Goal: Task Accomplishment & Management: Use online tool/utility

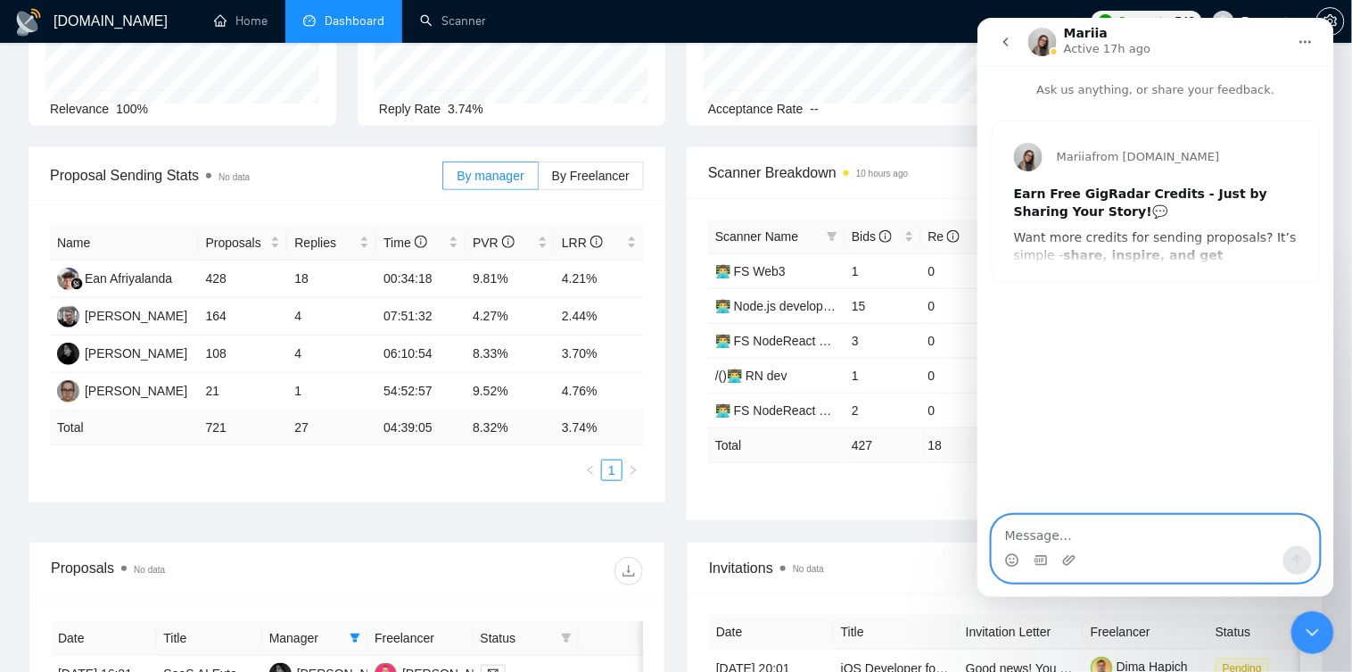
scroll to position [167, 0]
click at [1299, 641] on div "Close Intercom Messenger" at bounding box center [1312, 631] width 43 height 43
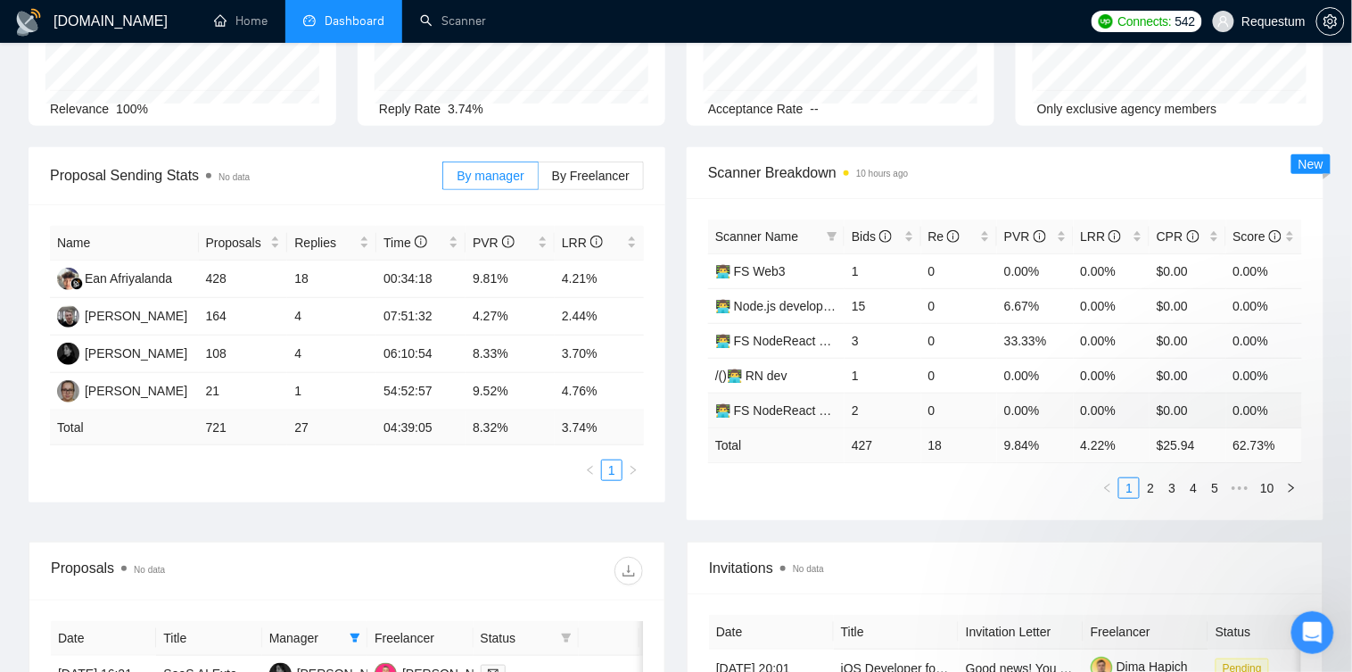
scroll to position [0, 0]
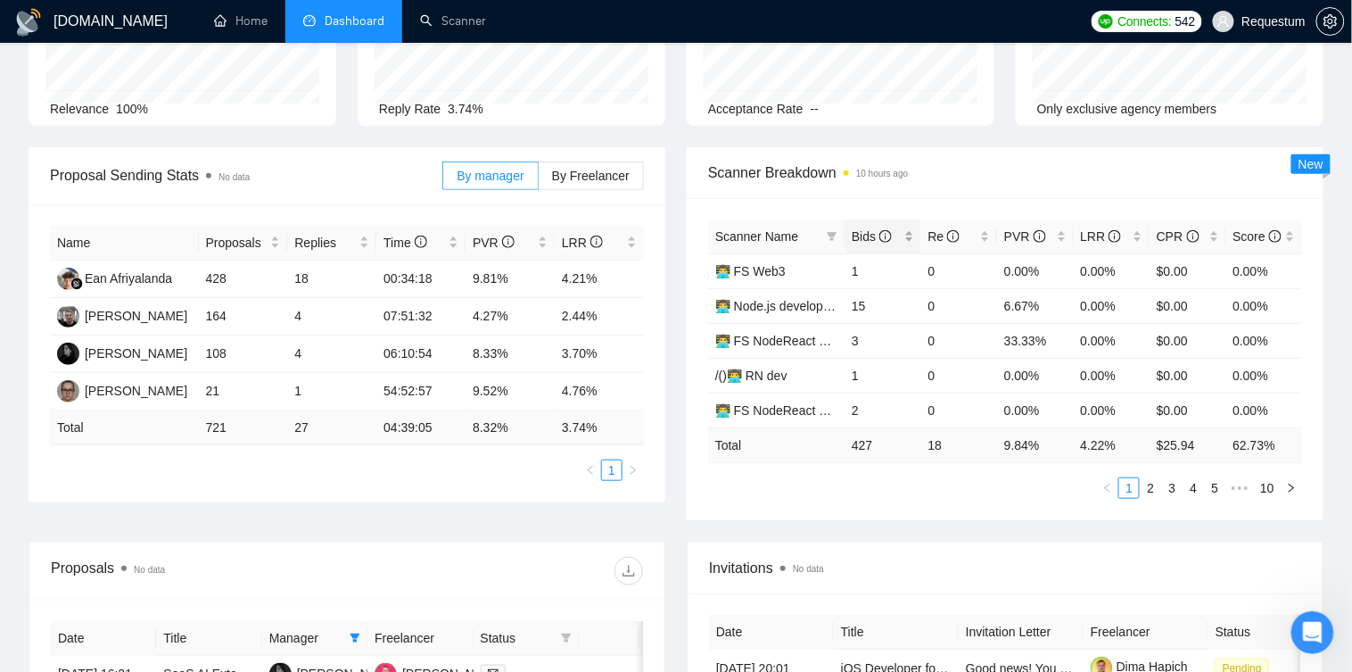
click at [899, 238] on span "Bids" at bounding box center [876, 237] width 48 height 20
click at [786, 278] on link "AI/LLM developer" at bounding box center [764, 271] width 98 height 14
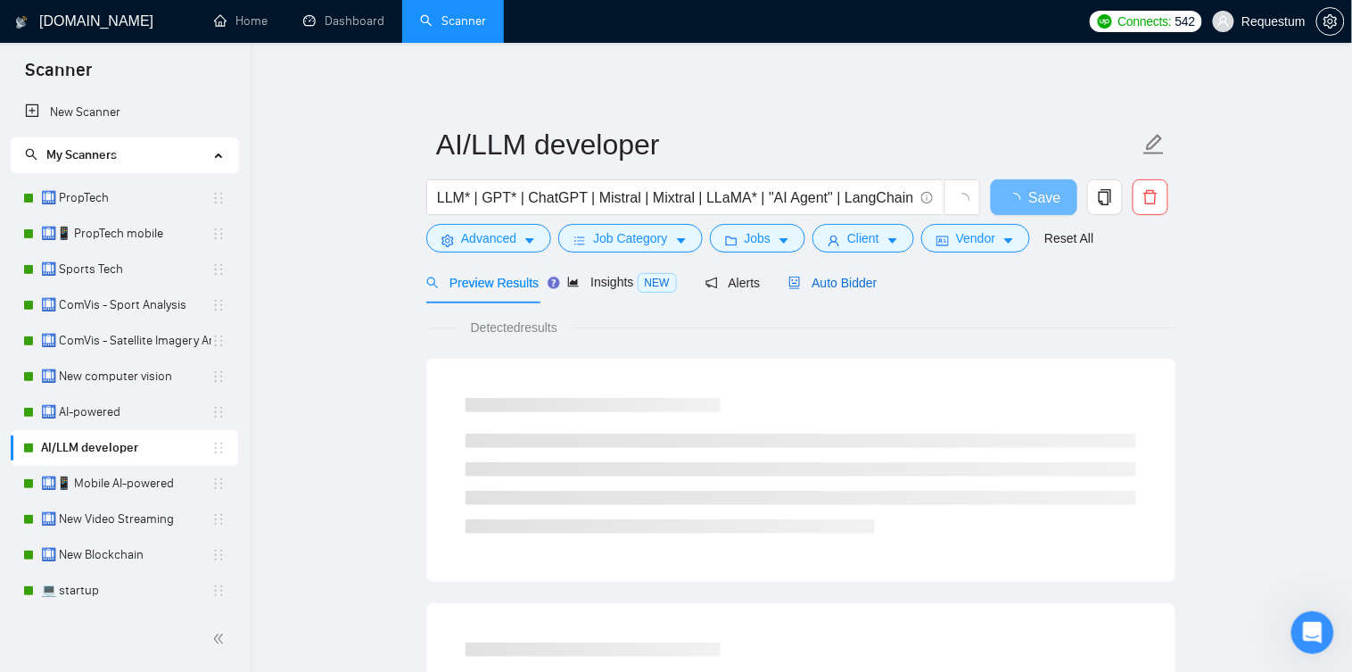
click at [804, 289] on span "Auto Bidder" at bounding box center [832, 283] width 88 height 14
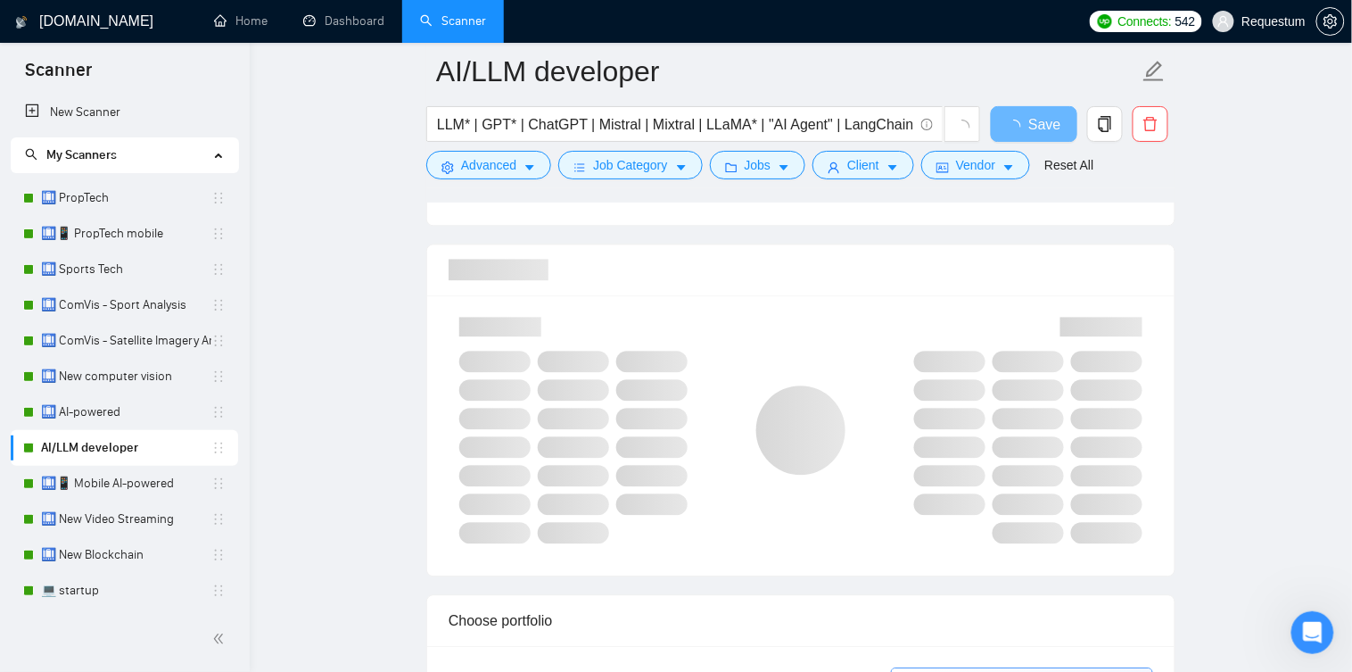
scroll to position [1099, 0]
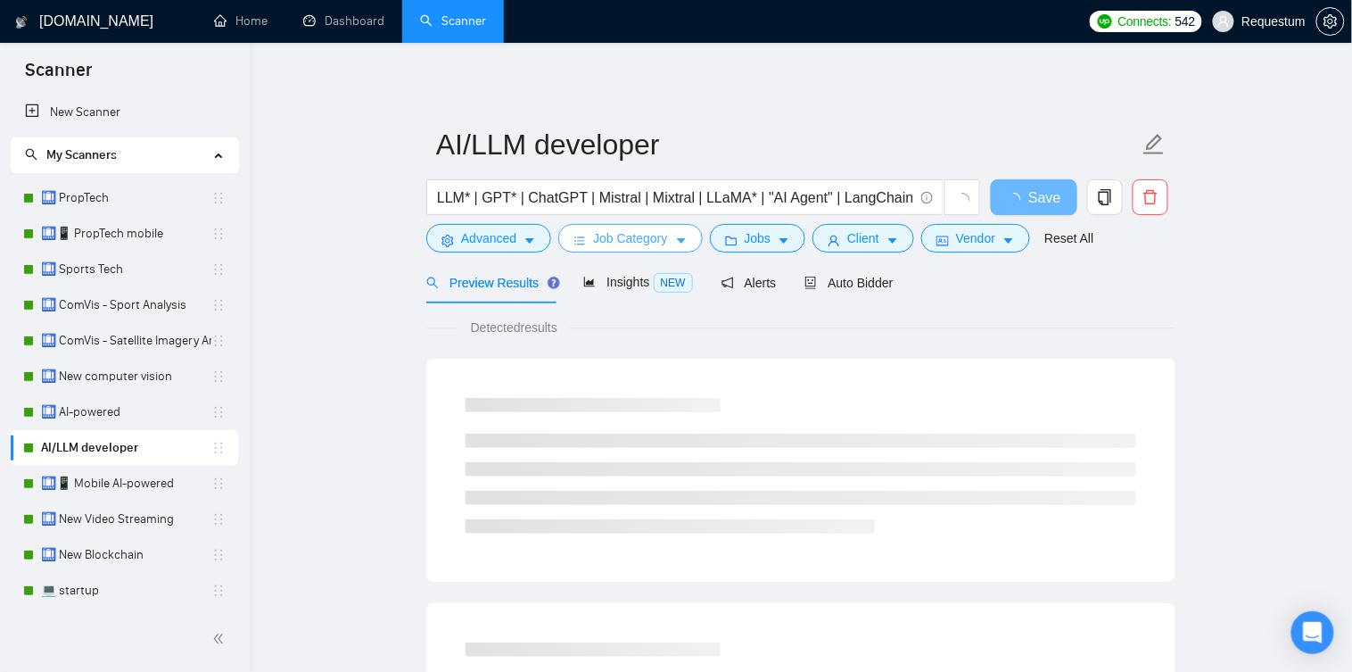
click at [627, 234] on span "Job Category" at bounding box center [630, 238] width 74 height 20
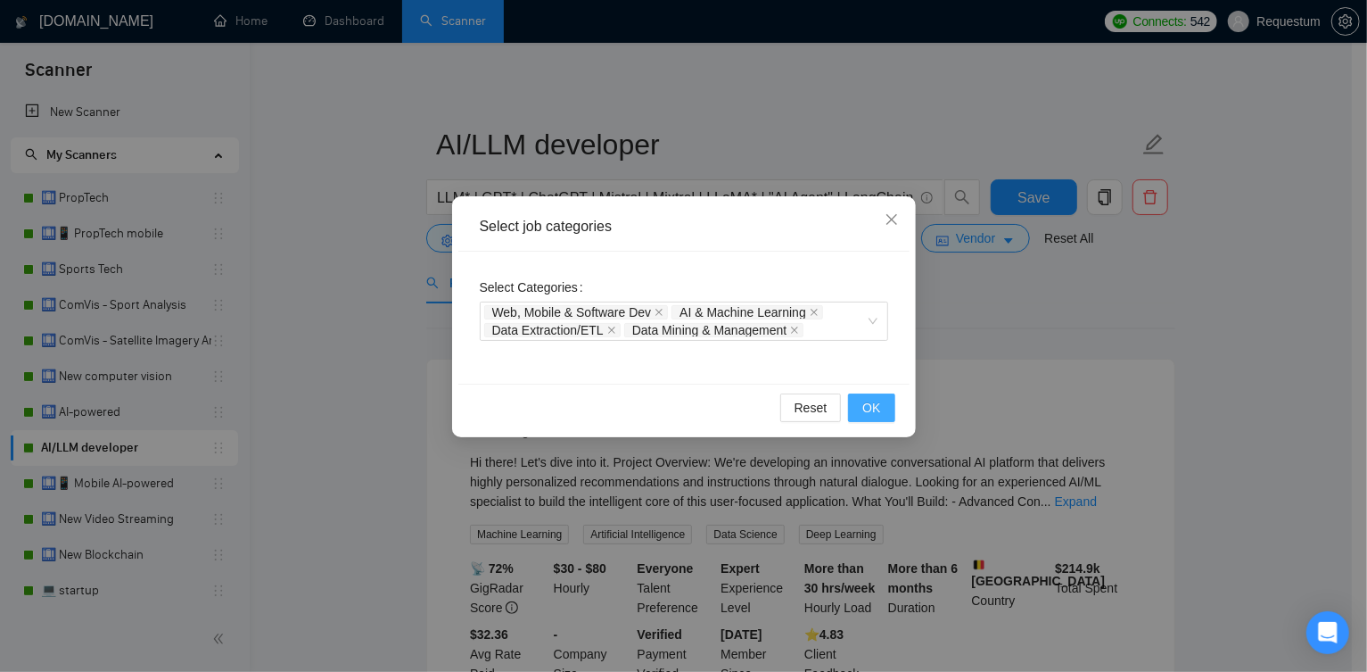
drag, startPoint x: 885, startPoint y: 405, endPoint x: 875, endPoint y: 399, distance: 11.6
click at [884, 405] on button "OK" at bounding box center [871, 407] width 46 height 29
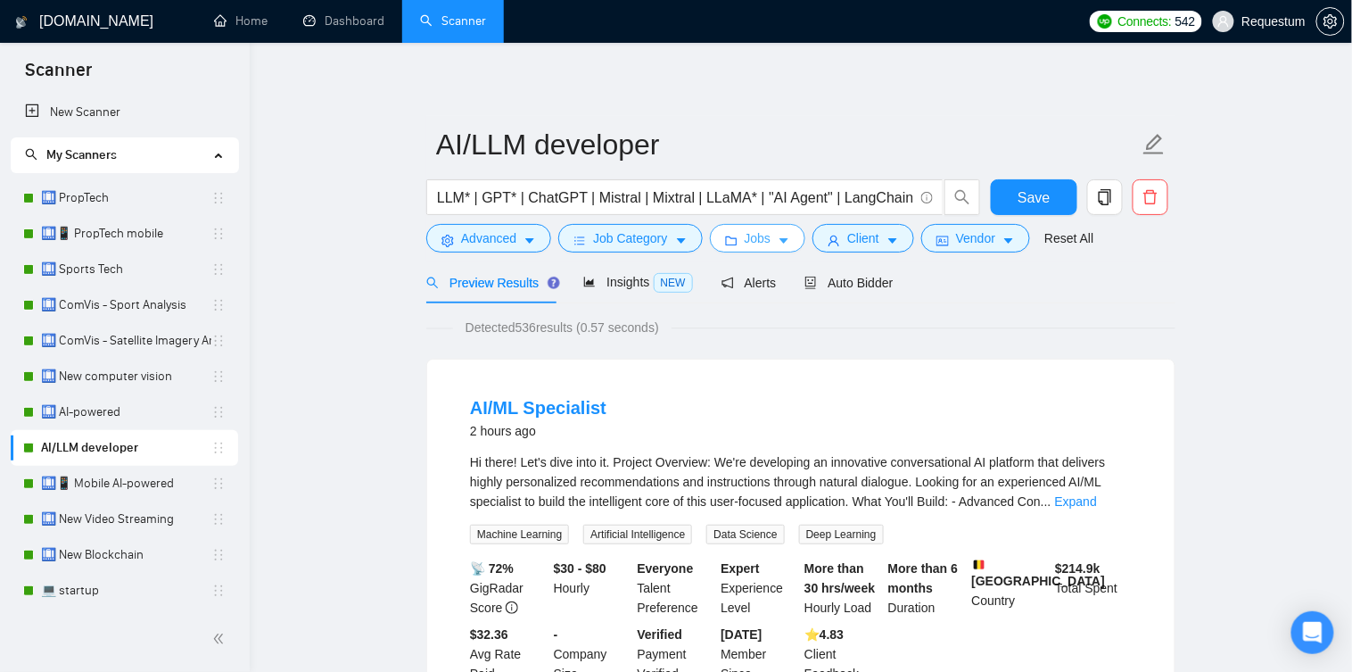
click at [729, 231] on button "Jobs" at bounding box center [758, 238] width 96 height 29
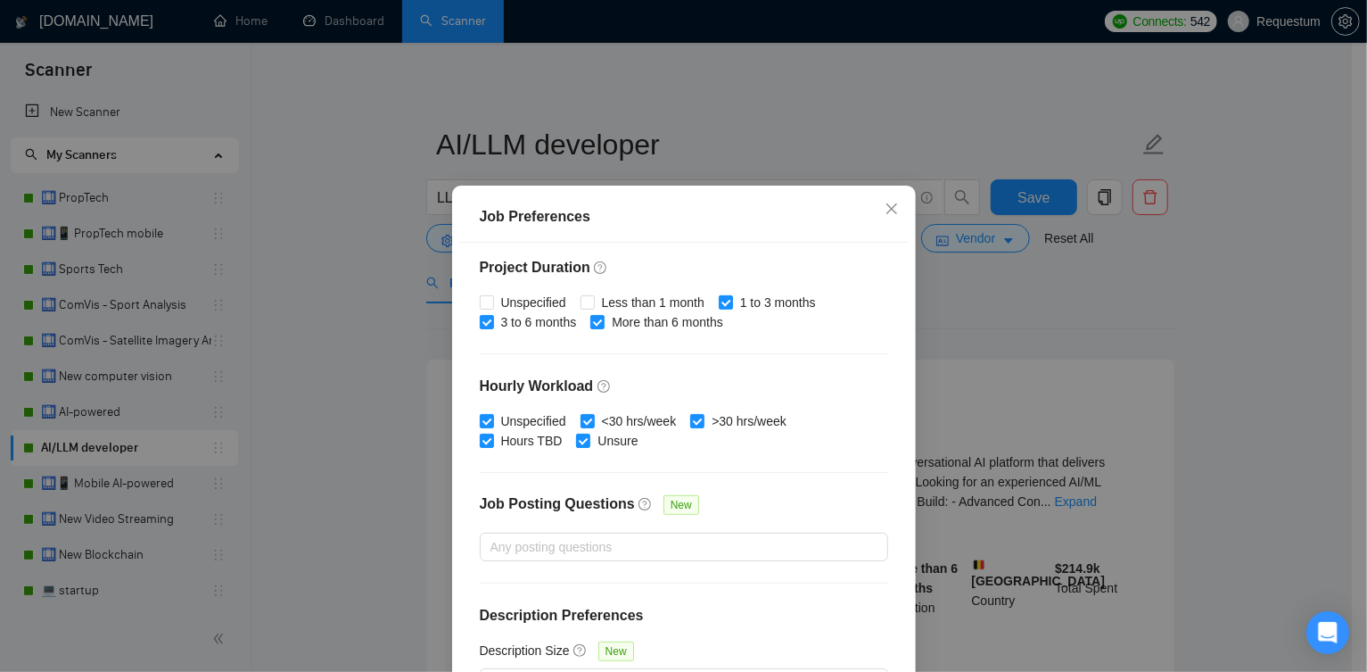
scroll to position [532, 0]
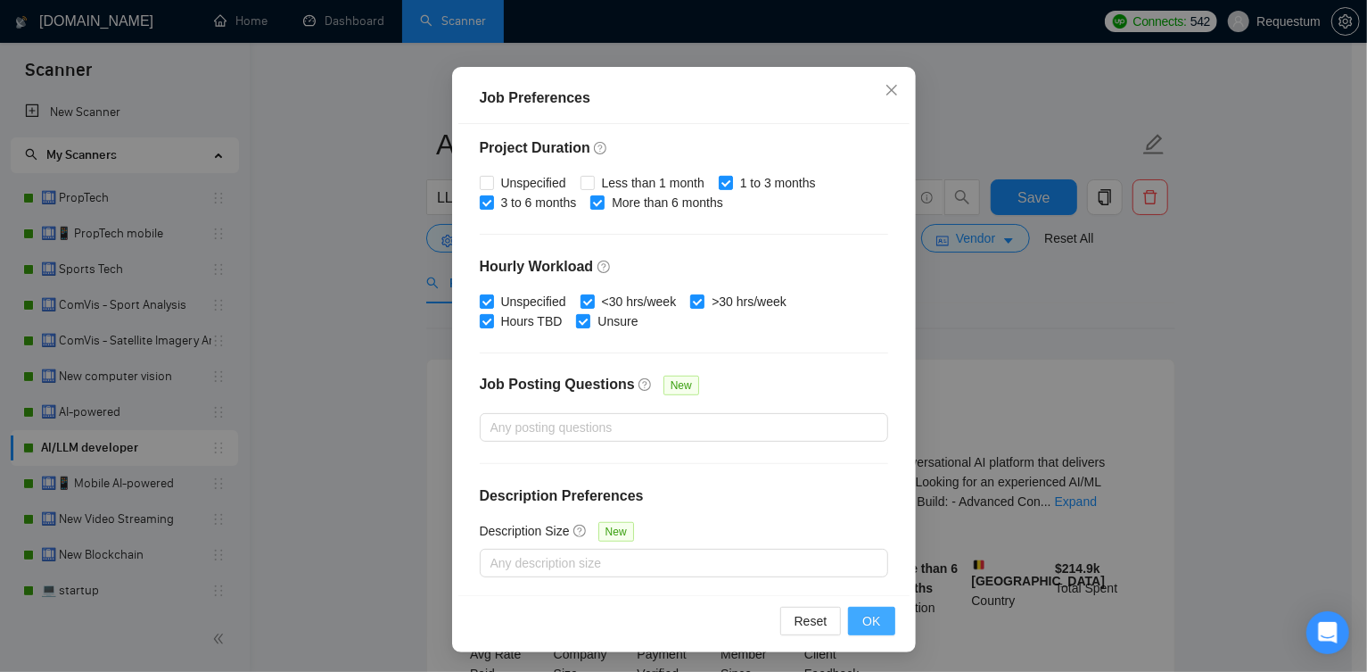
click at [879, 619] on button "OK" at bounding box center [871, 620] width 46 height 29
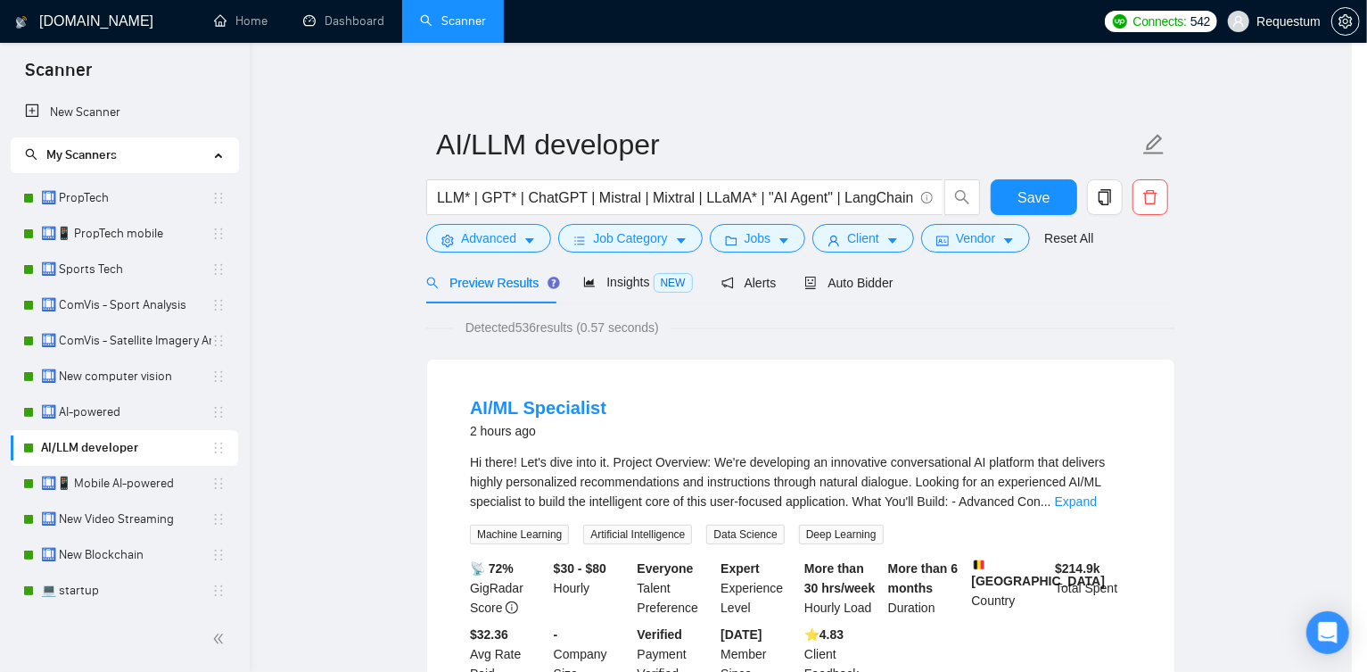
scroll to position [40, 0]
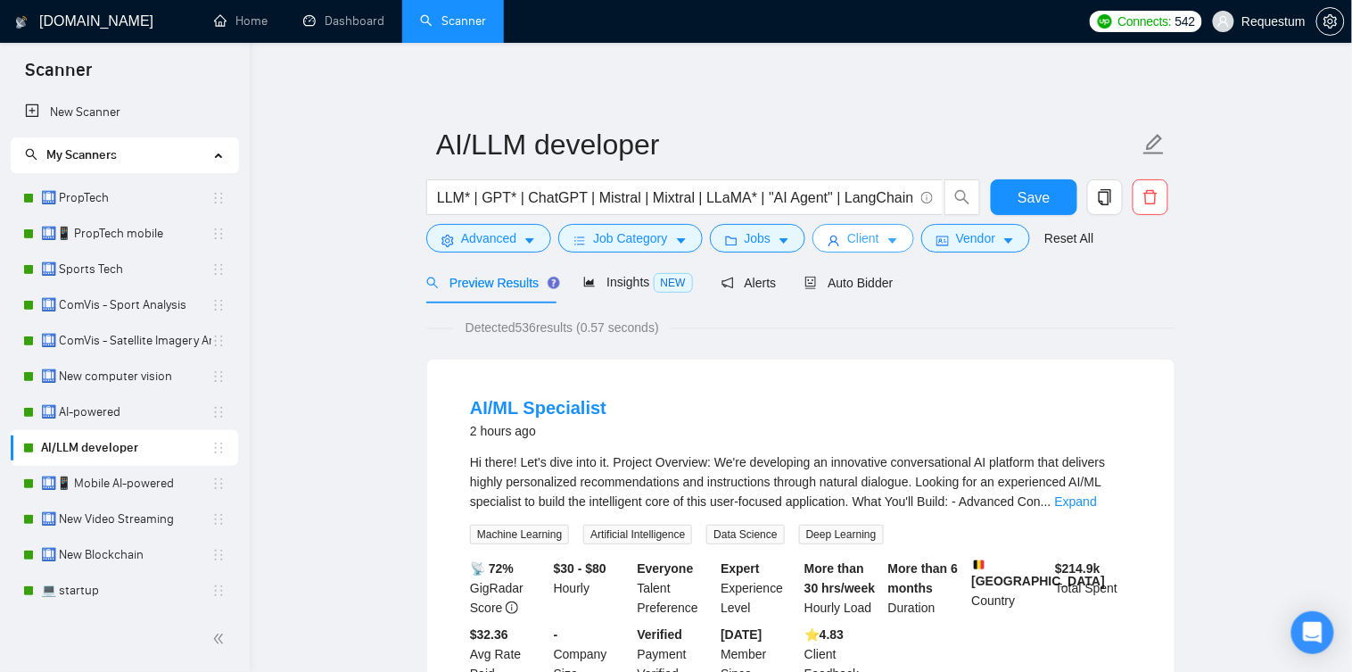
click at [866, 250] on button "Client" at bounding box center [863, 238] width 102 height 29
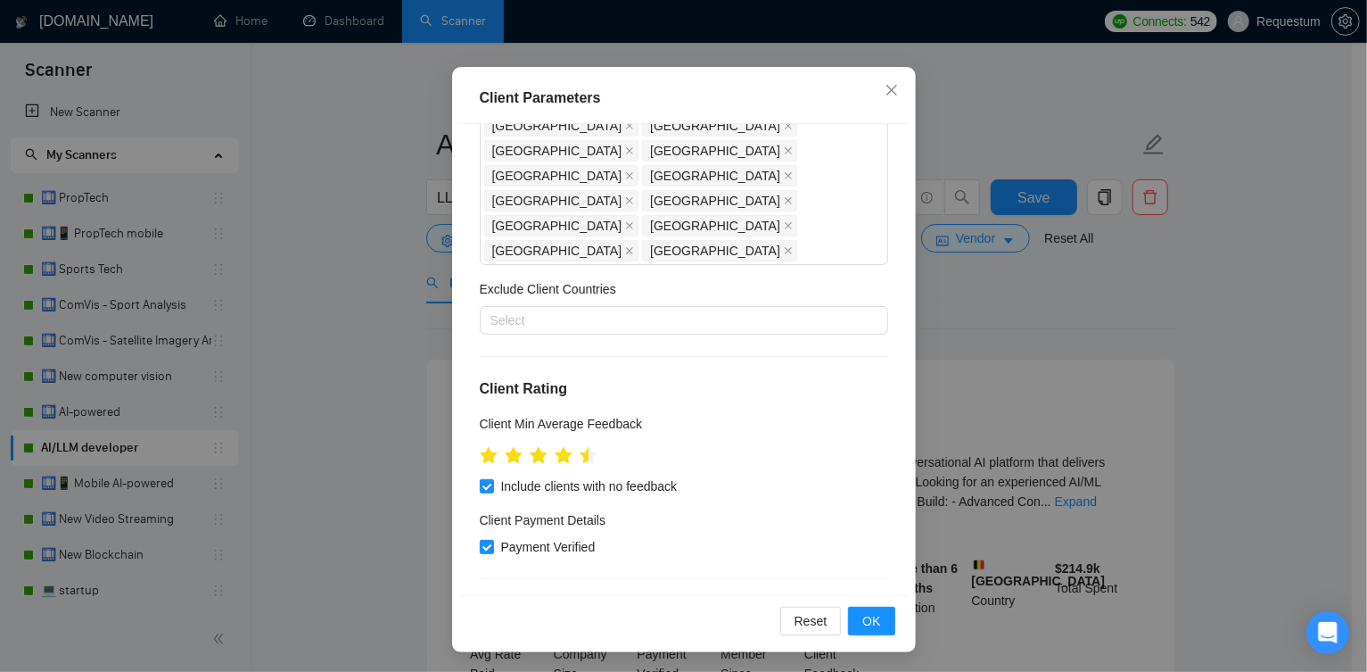
scroll to position [348, 0]
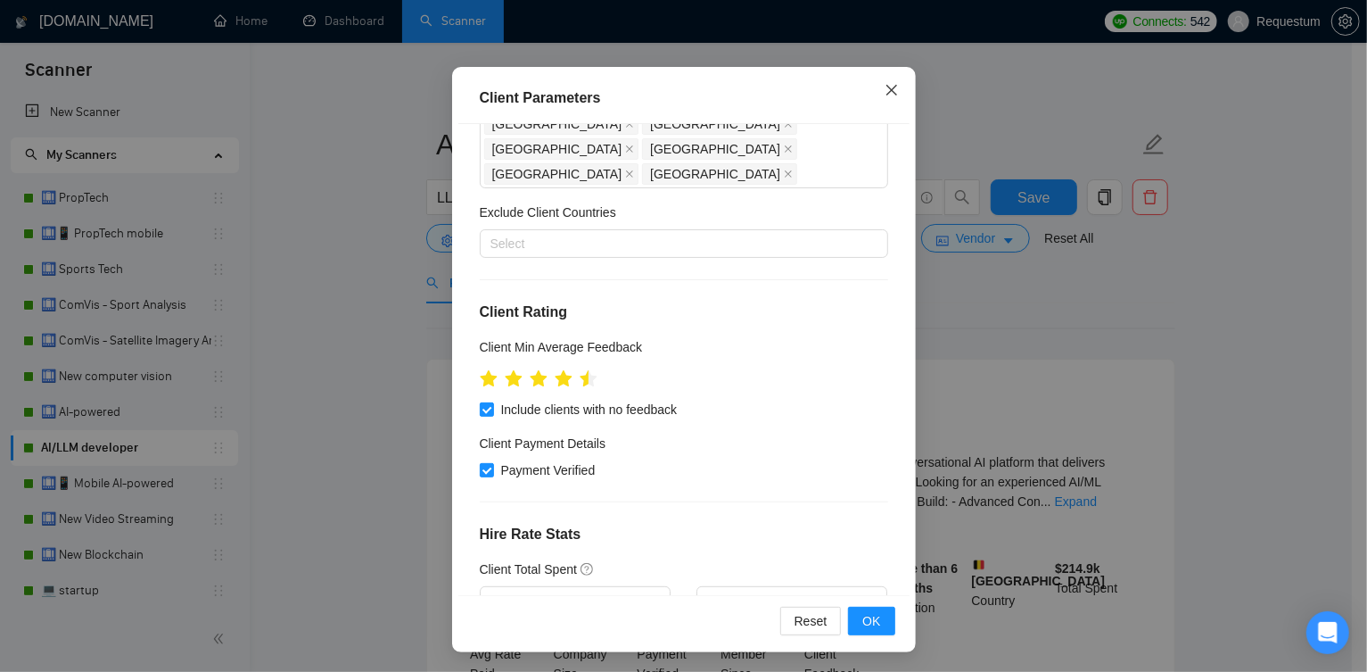
click at [890, 94] on icon "close" at bounding box center [892, 90] width 14 height 14
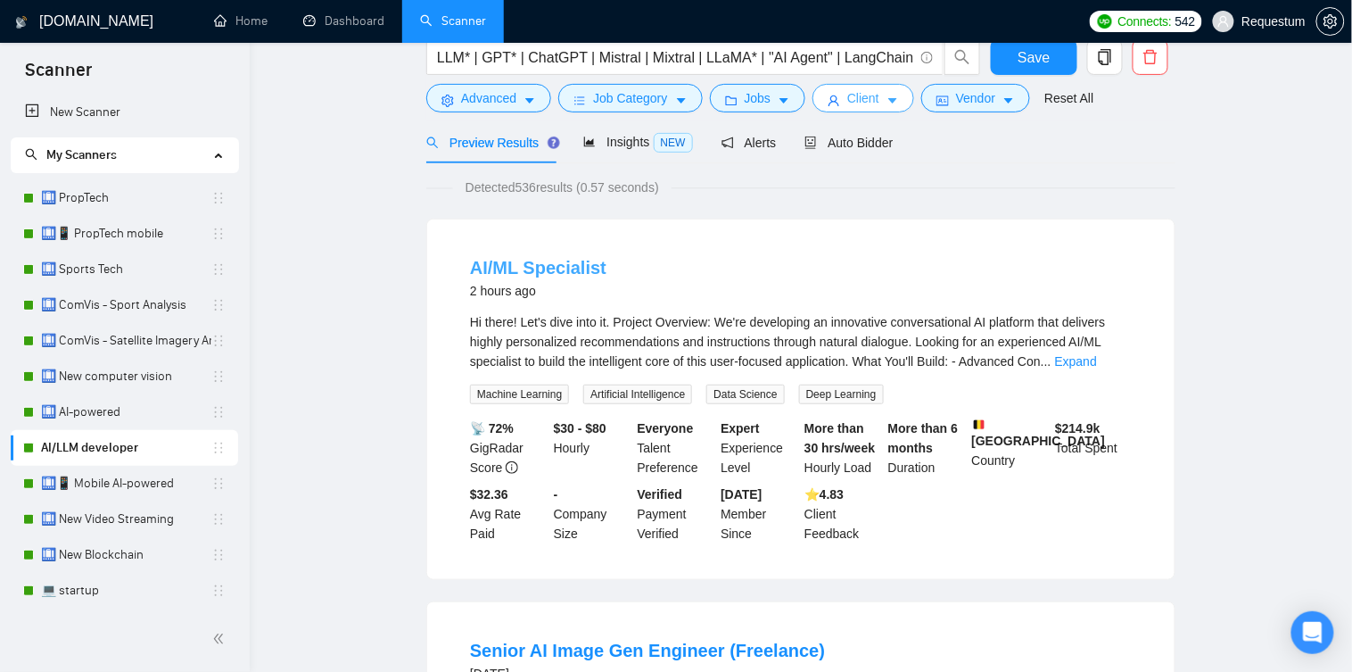
scroll to position [0, 0]
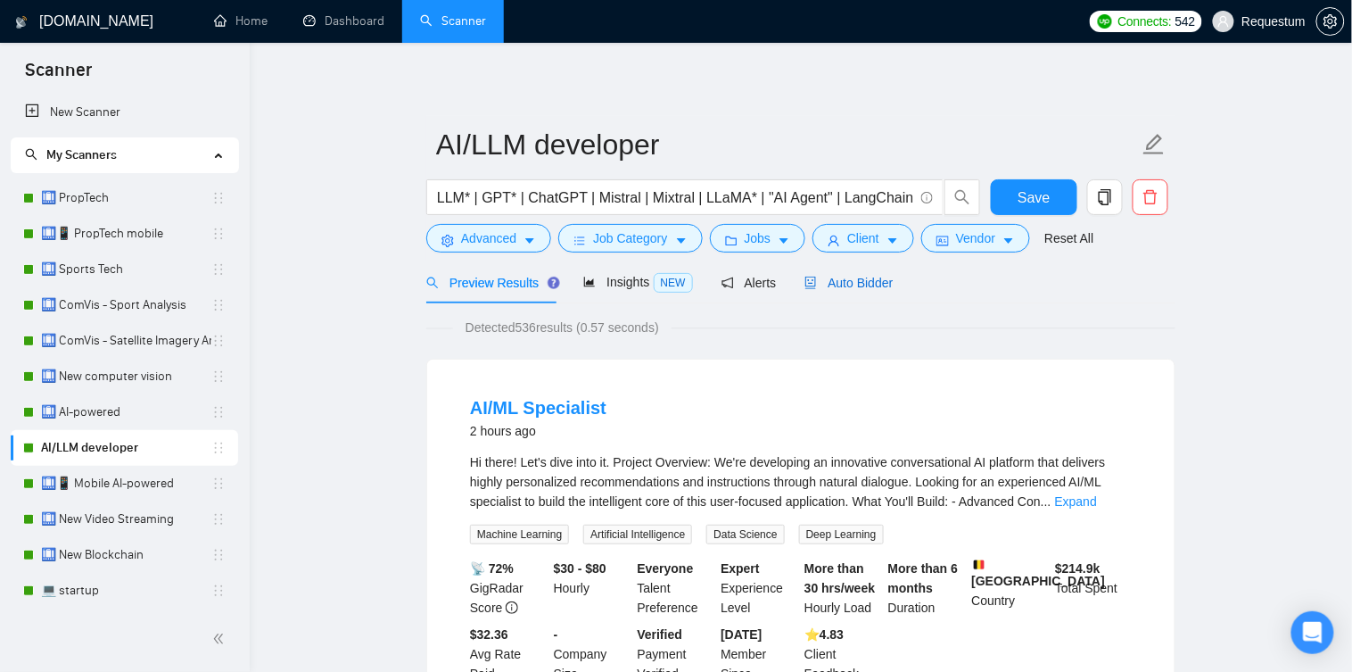
click at [864, 283] on span "Auto Bidder" at bounding box center [848, 283] width 88 height 14
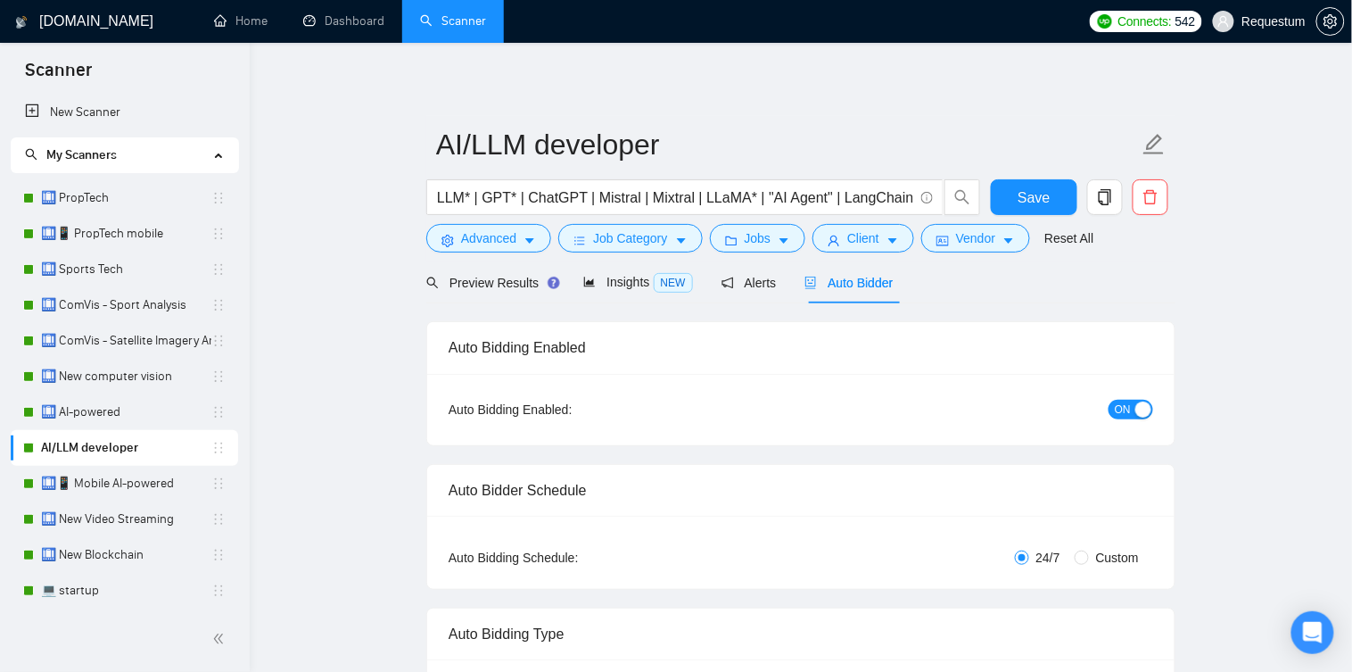
checkbox input "true"
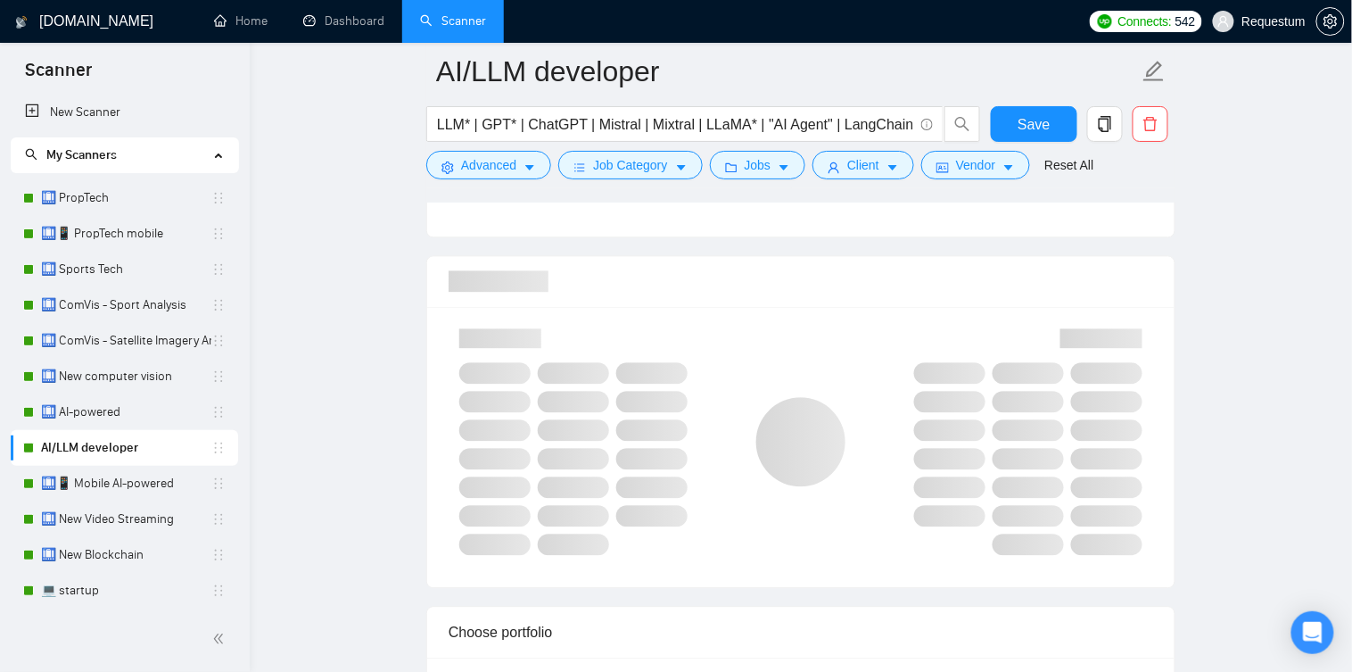
scroll to position [1094, 0]
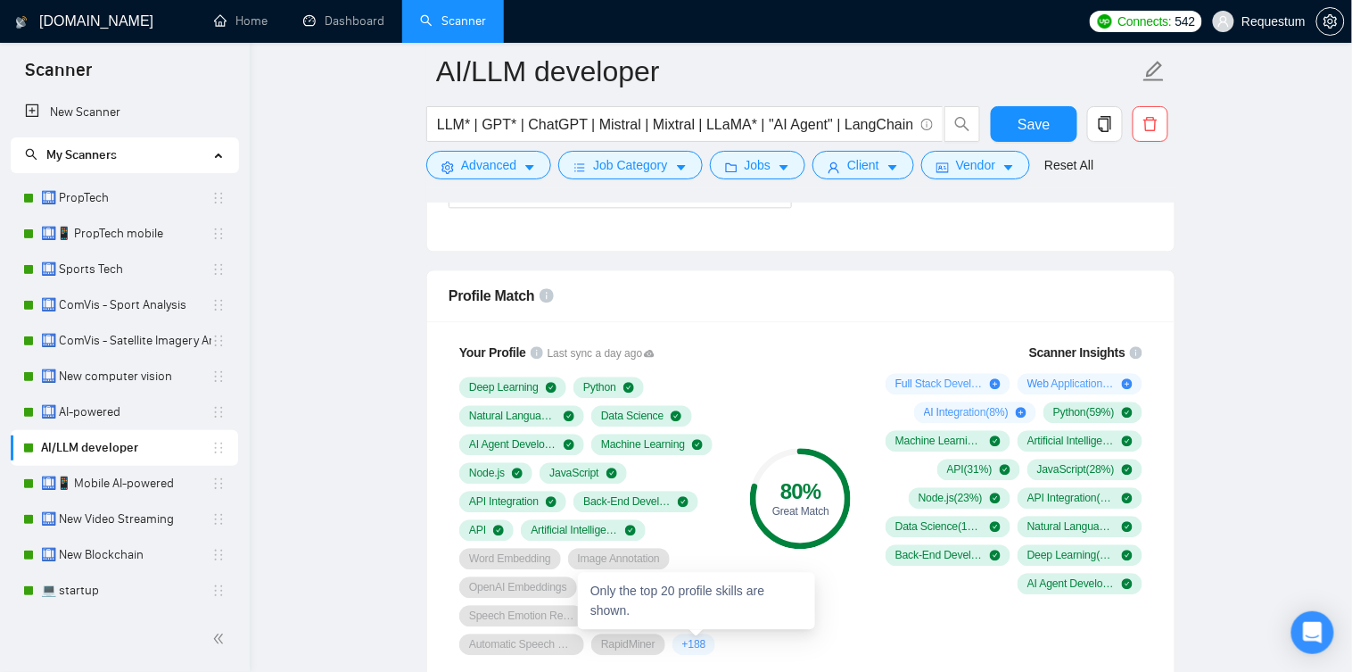
click at [704, 637] on span "+ 188" at bounding box center [694, 644] width 24 height 14
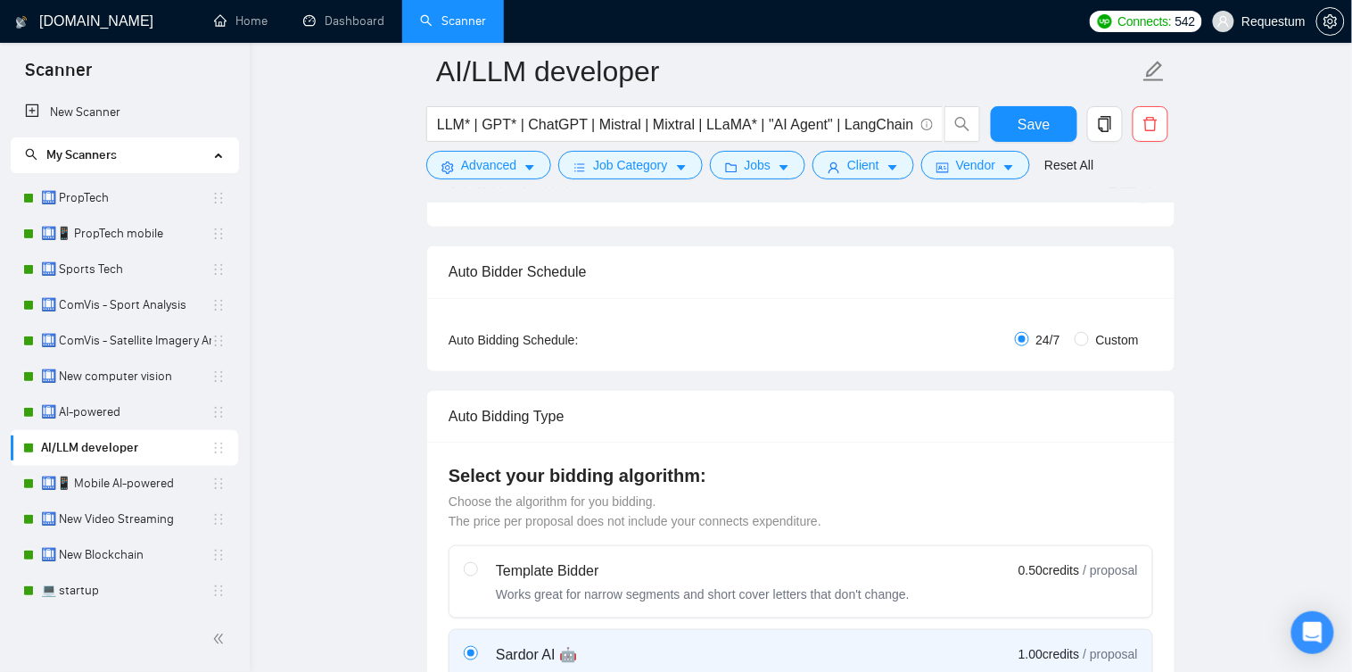
scroll to position [0, 0]
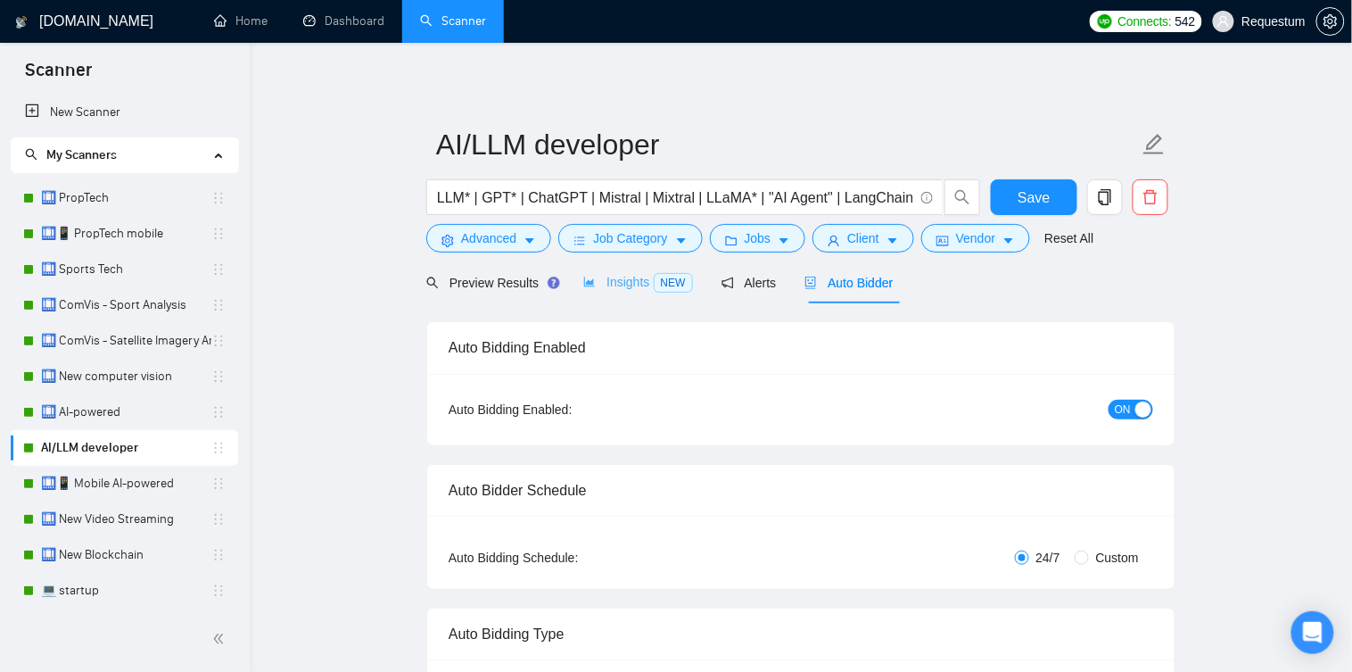
click at [630, 295] on div "Insights NEW" at bounding box center [637, 282] width 109 height 42
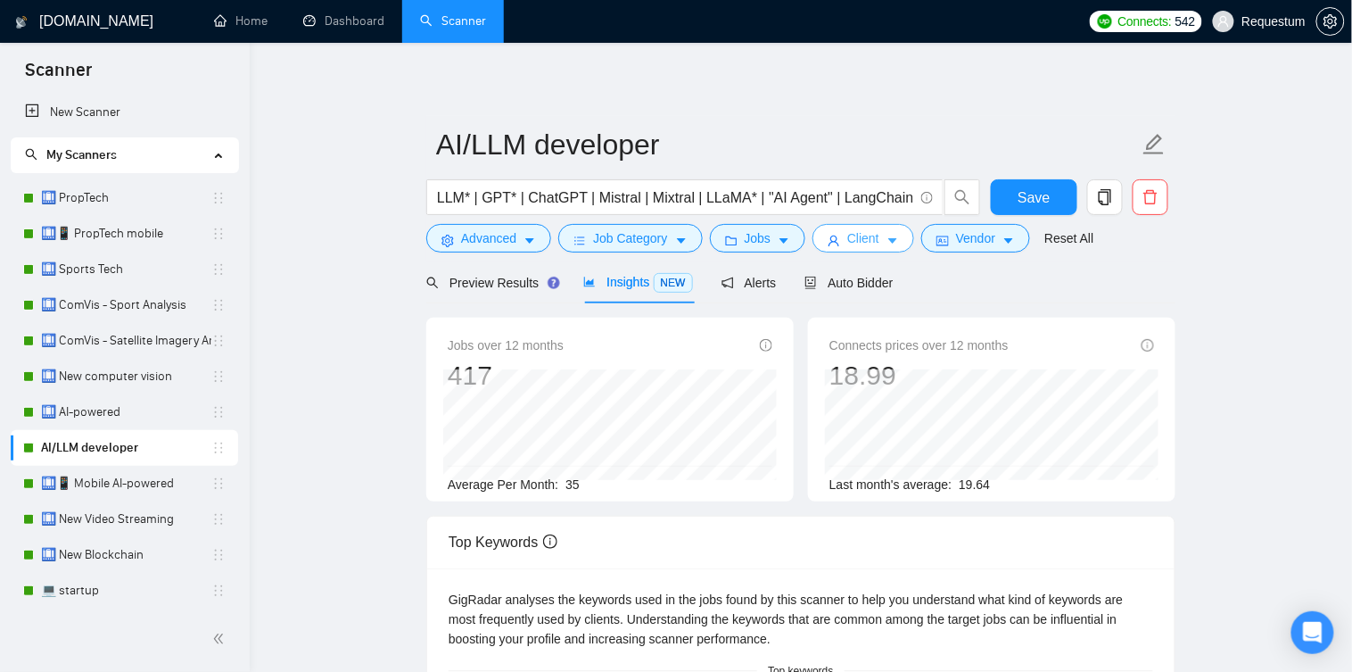
click at [862, 231] on span "Client" at bounding box center [863, 238] width 32 height 20
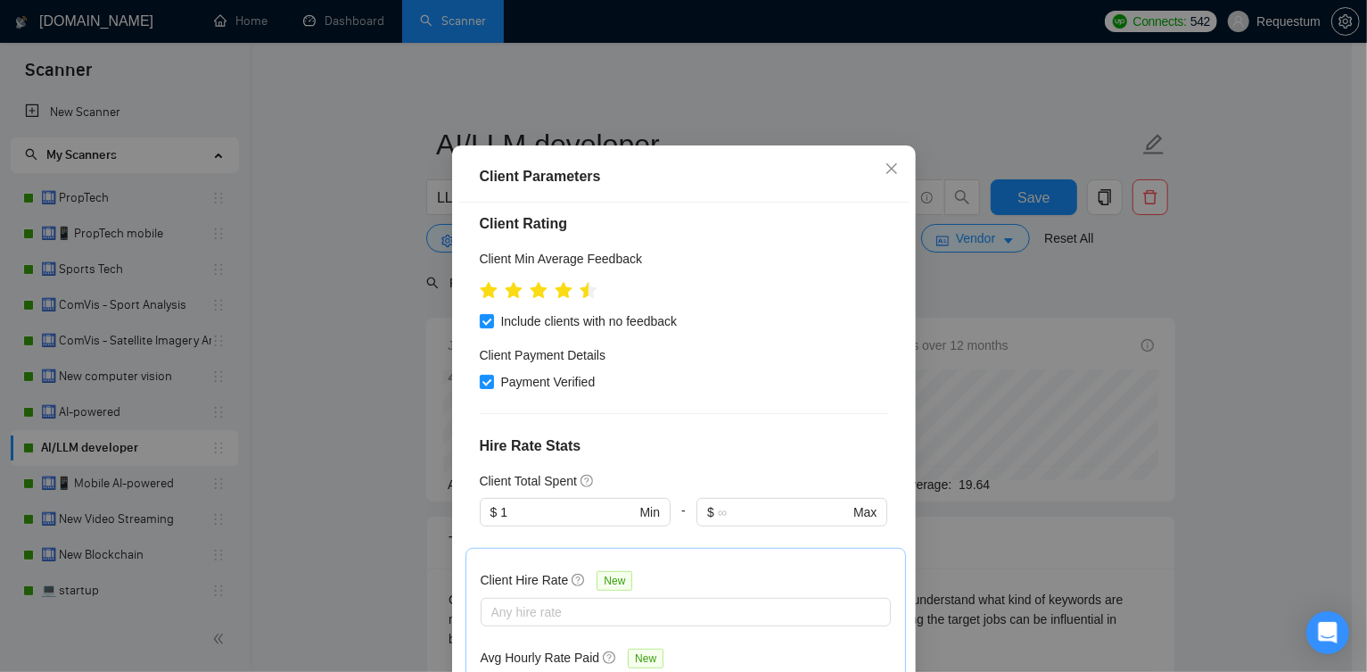
scroll to position [622, 0]
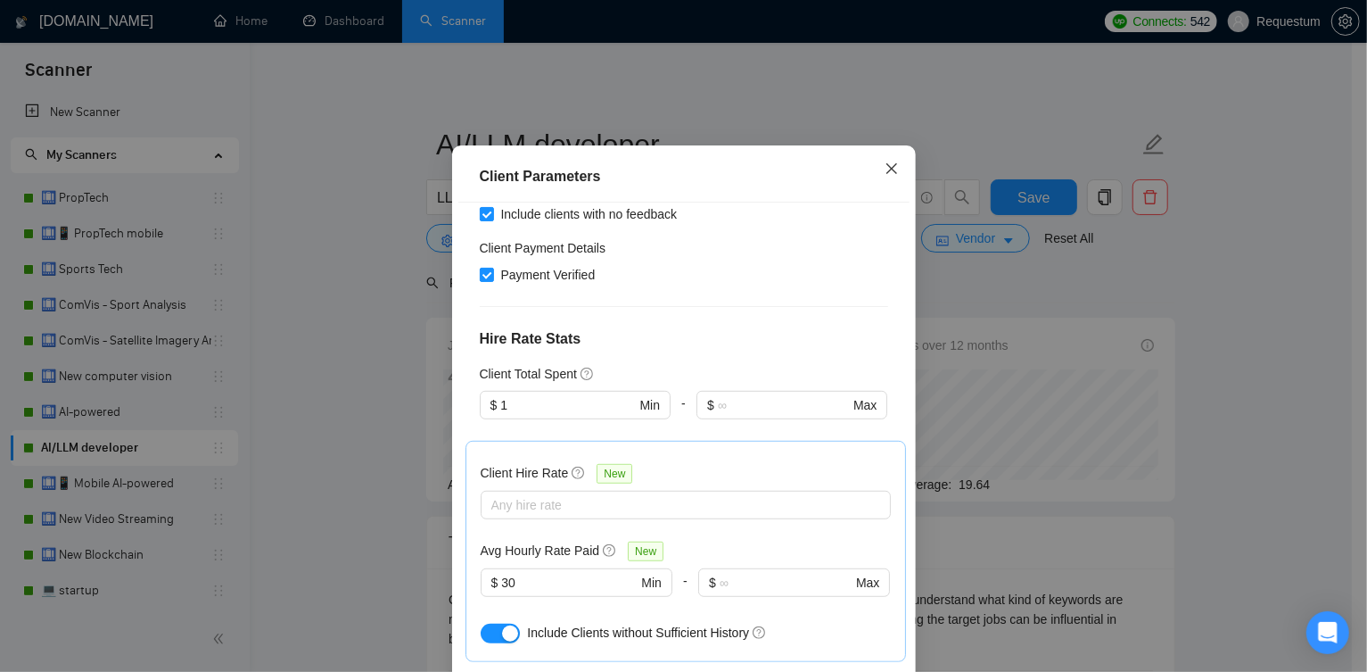
click at [887, 194] on span "Close" at bounding box center [892, 169] width 48 height 48
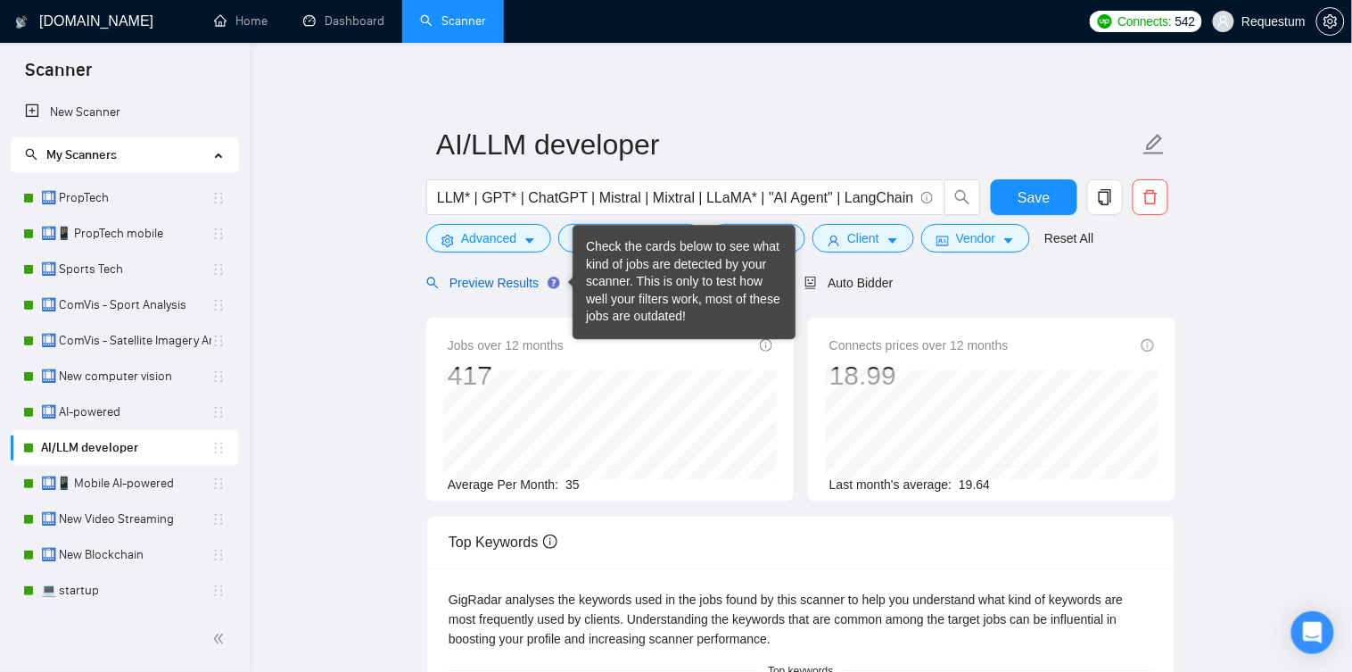
click at [516, 288] on span "Preview Results" at bounding box center [490, 283] width 128 height 14
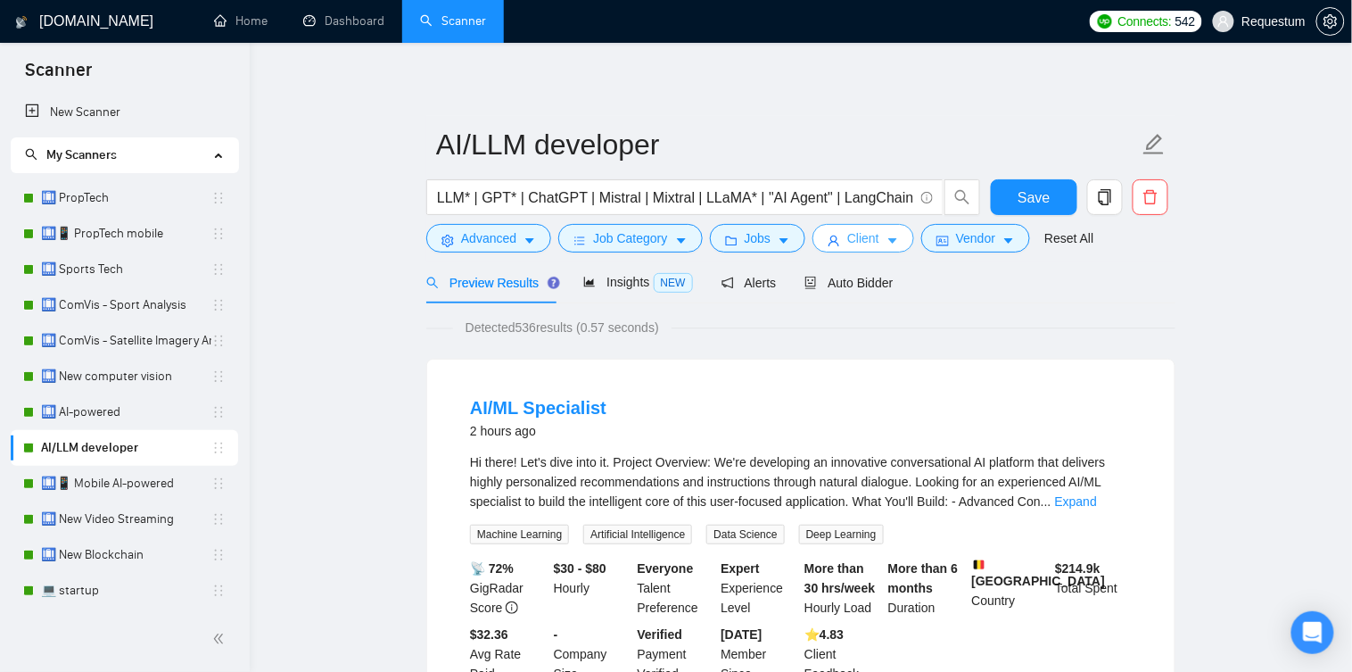
click at [891, 241] on icon "caret-down" at bounding box center [893, 241] width 12 height 12
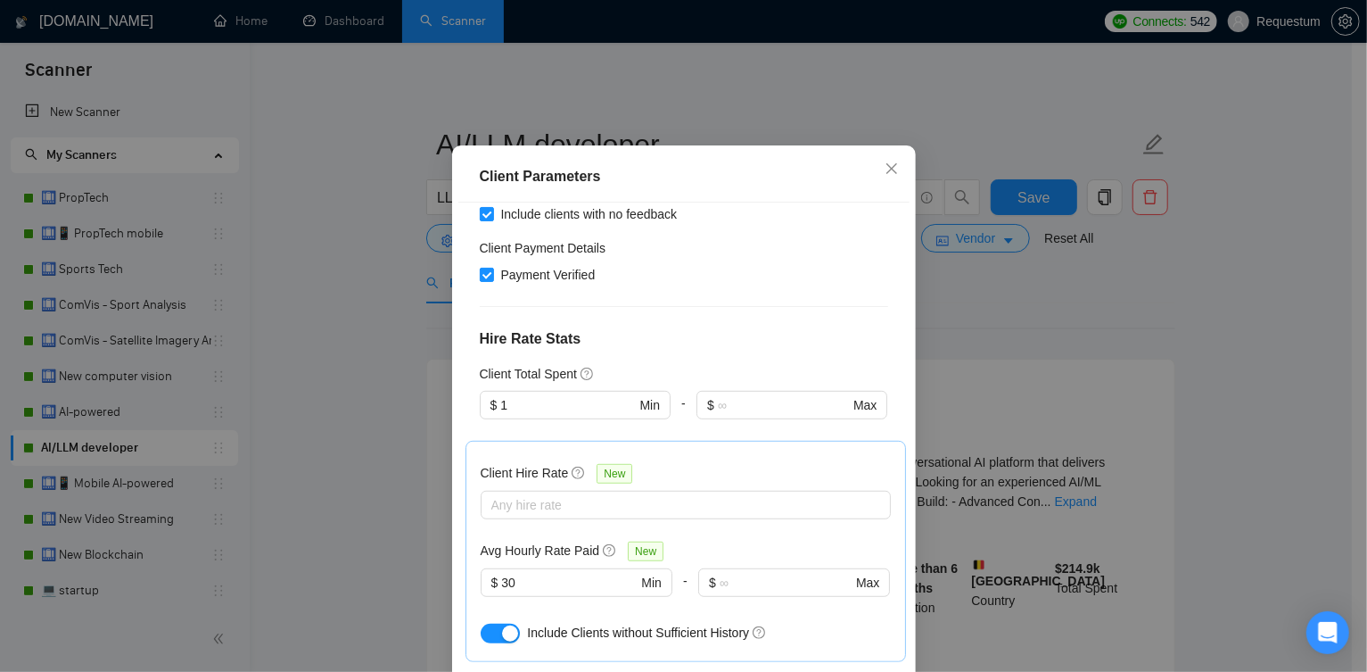
click at [502, 625] on div "button" at bounding box center [510, 633] width 16 height 16
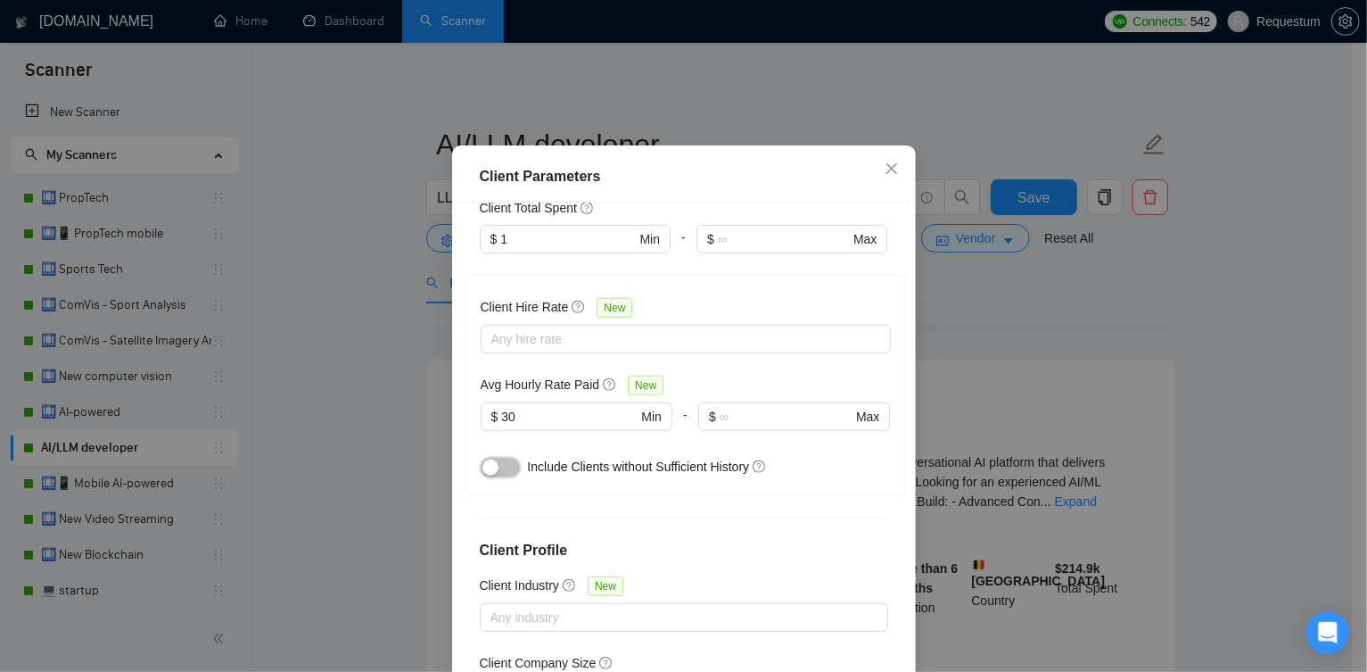
scroll to position [802, 0]
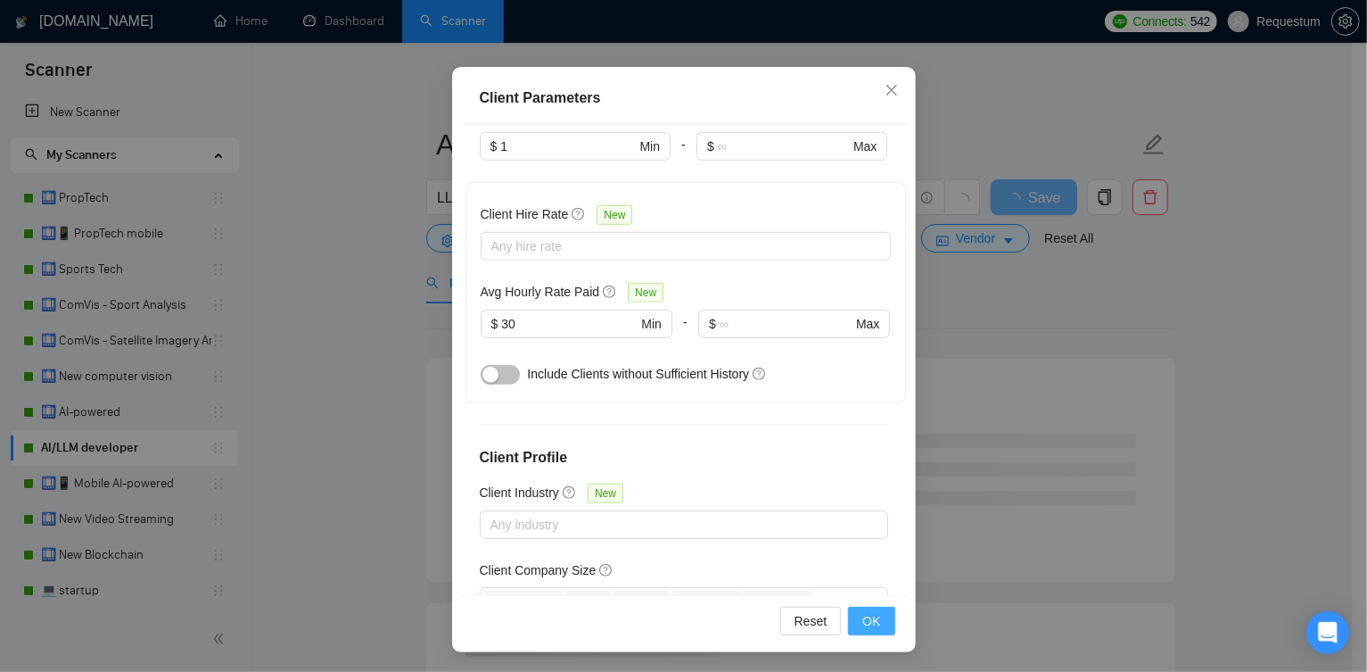
click at [870, 617] on span "OK" at bounding box center [871, 621] width 18 height 20
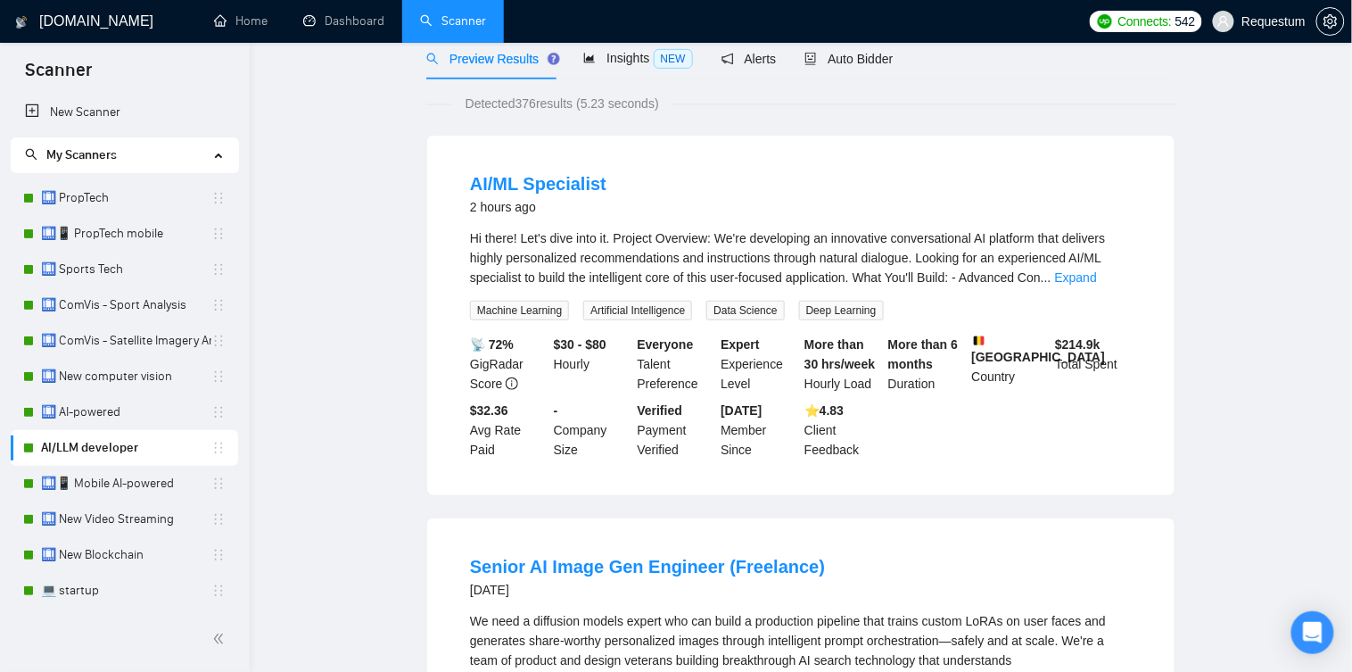
scroll to position [0, 0]
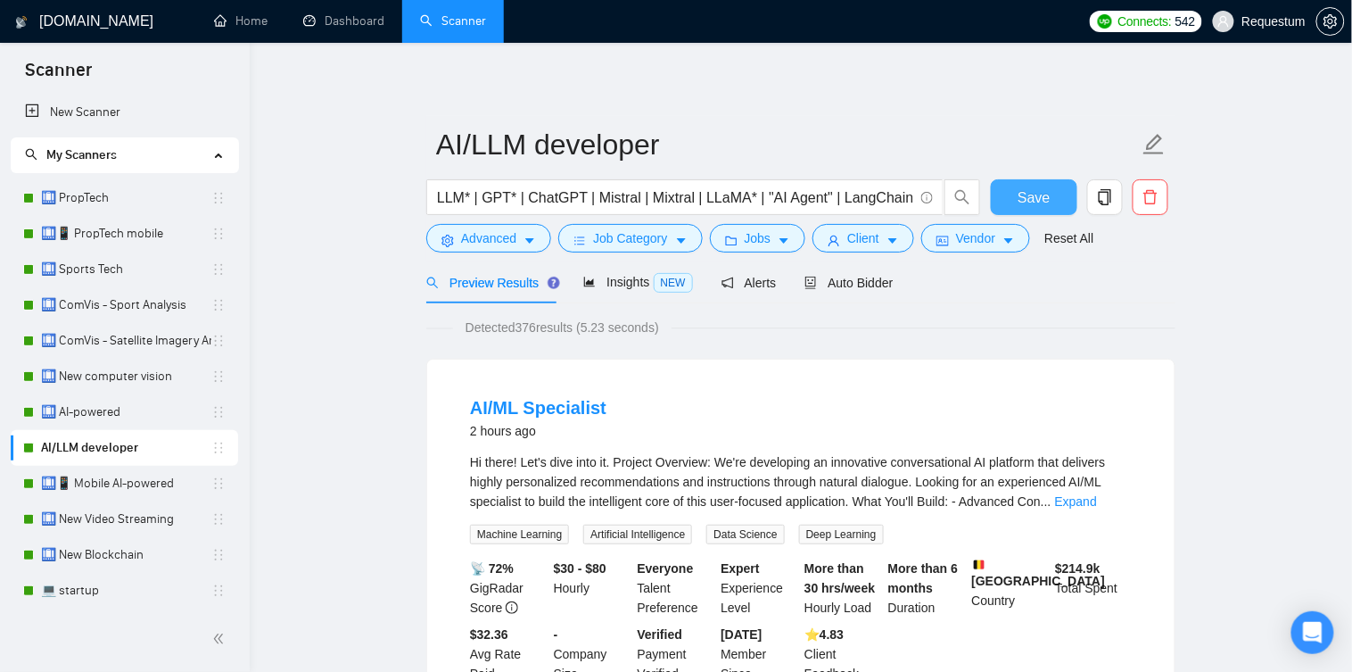
click at [1040, 188] on span "Save" at bounding box center [1034, 197] width 32 height 22
